Goal: Navigation & Orientation: Find specific page/section

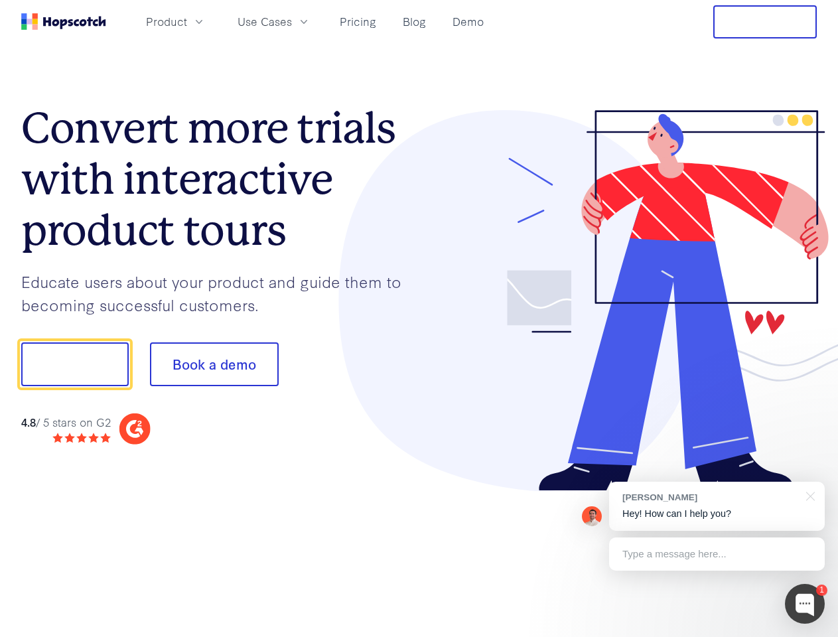
click at [419, 318] on div at bounding box center [618, 301] width 398 height 382
click at [187, 21] on span "Product" at bounding box center [166, 21] width 41 height 17
click at [292, 21] on span "Use Cases" at bounding box center [265, 21] width 54 height 17
click at [765, 22] on button "Free Trial" at bounding box center [765, 21] width 104 height 33
click at [74, 364] on button "Show me!" at bounding box center [74, 364] width 107 height 44
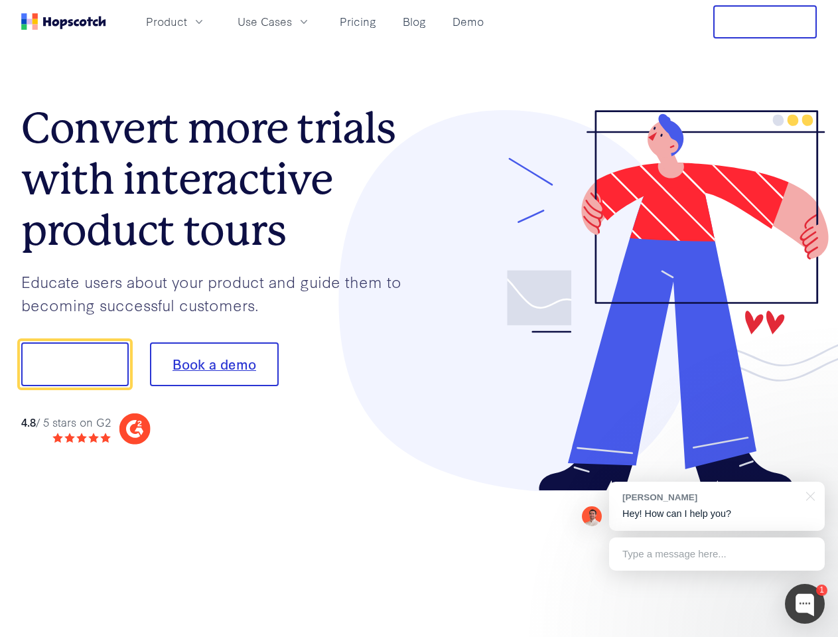
click at [214, 364] on button "Book a demo" at bounding box center [214, 364] width 129 height 44
click at [805, 604] on div at bounding box center [805, 604] width 40 height 40
click at [717, 506] on div "[PERSON_NAME] Hey! How can I help you?" at bounding box center [717, 506] width 216 height 49
click at [808, 636] on div "1 [PERSON_NAME] Hey! How can I help you? Type a message here... Free live chat …" at bounding box center [419, 637] width 838 height 0
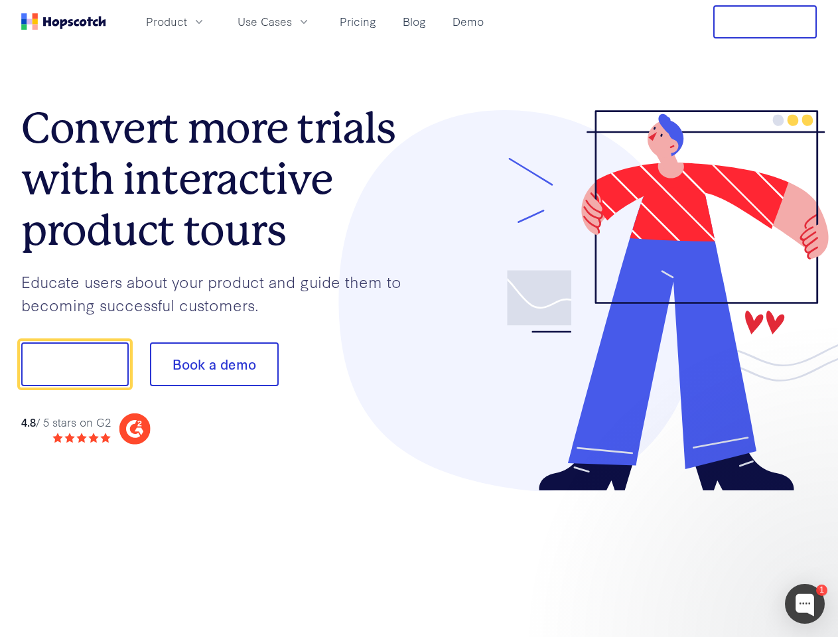
click at [717, 554] on div at bounding box center [700, 362] width 249 height 443
